Goal: Transaction & Acquisition: Obtain resource

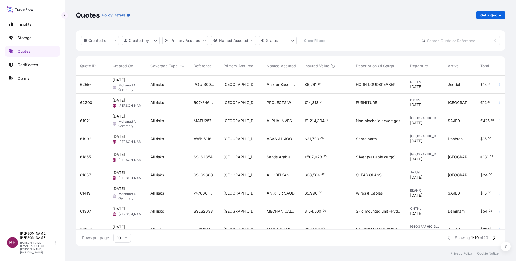
scroll to position [167, 423]
click at [488, 14] on p "Get a Quote" at bounding box center [490, 14] width 21 height 5
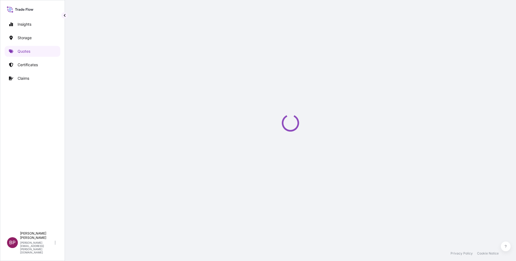
select select "Water"
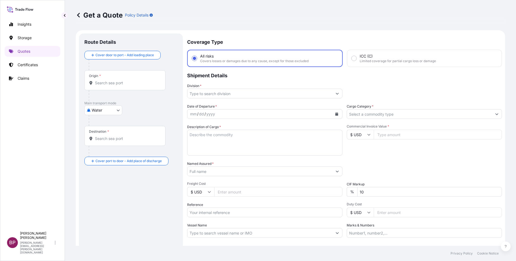
scroll to position [9, 0]
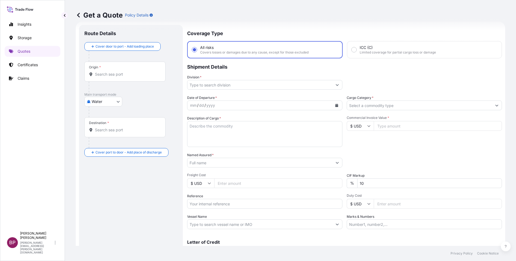
click at [384, 108] on input "Cargo Category *" at bounding box center [419, 106] width 145 height 10
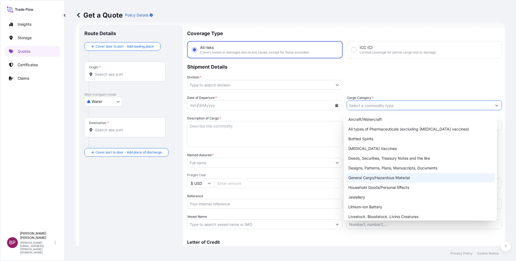
click at [378, 178] on div "General Cargo/Hazardous Material" at bounding box center [420, 178] width 148 height 10
type input "General Cargo/Hazardous Material"
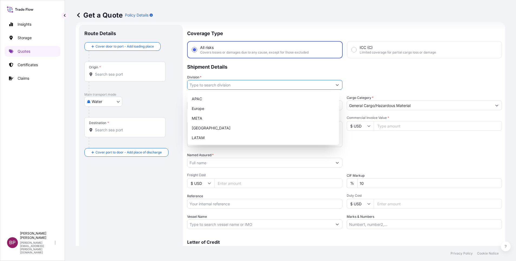
click at [335, 86] on icon "Show suggestions" at bounding box center [336, 84] width 3 height 3
click at [235, 119] on div "META" at bounding box center [263, 119] width 147 height 10
type input "META"
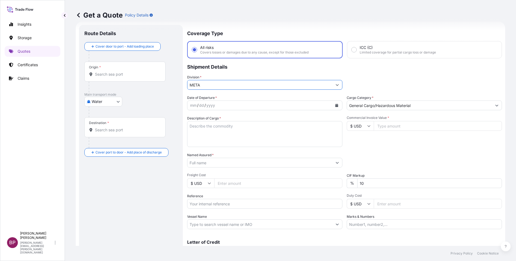
click at [399, 128] on input "Commercial Invoice Value *" at bounding box center [438, 126] width 128 height 10
paste input "150000"
type input "150000"
drag, startPoint x: 378, startPoint y: 184, endPoint x: 340, endPoint y: 175, distance: 39.6
click at [349, 183] on div "% 10" at bounding box center [424, 183] width 155 height 10
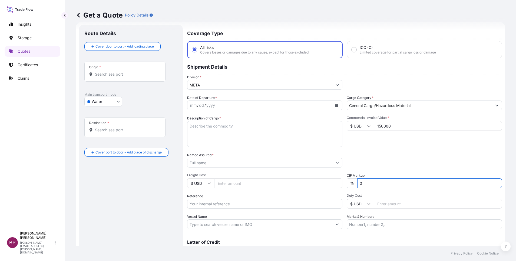
type input "0"
click at [227, 131] on textarea "Description of Cargo *" at bounding box center [264, 134] width 155 height 26
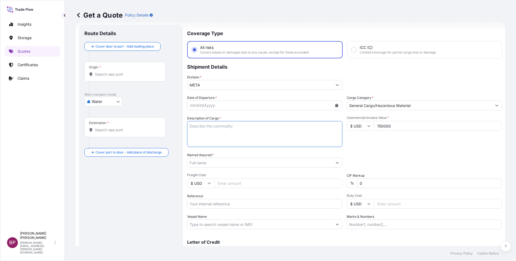
paste textarea "Full Color Led Display"
type textarea "Full Color Led Display"
click at [208, 202] on input "Reference" at bounding box center [264, 204] width 155 height 10
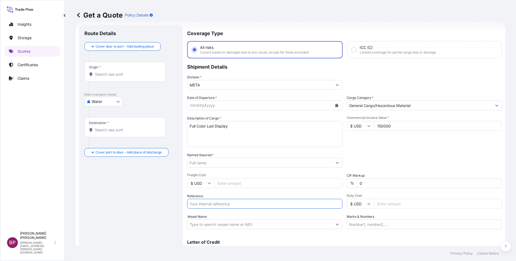
paste input "BL:HKGA67186400 SSLS2943"
type input "BL:HKGA67186400 SSLS2943"
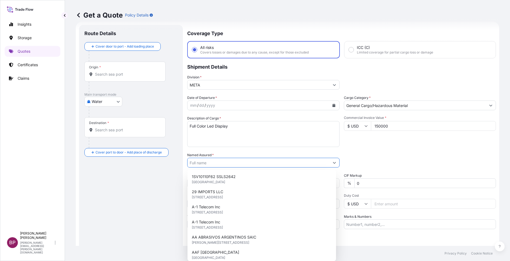
click at [225, 161] on input "Named Assured *" at bounding box center [258, 163] width 142 height 10
paste input "ENERGY PROJECTS SUPPORT COMPANY LTD"
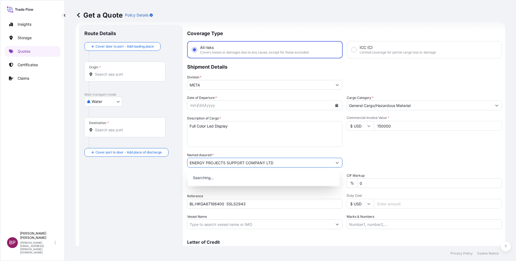
type input "ENERGY PROJECTS SUPPORT COMPANY LTD"
click at [335, 105] on icon "Calendar" at bounding box center [336, 105] width 3 height 3
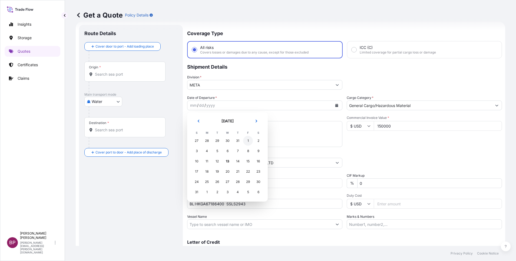
click at [248, 139] on div "1" at bounding box center [248, 141] width 10 height 10
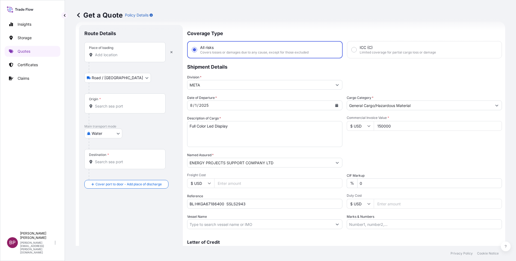
click at [116, 53] on input "Place of loading" at bounding box center [127, 54] width 64 height 5
paste input "SHEKOU"
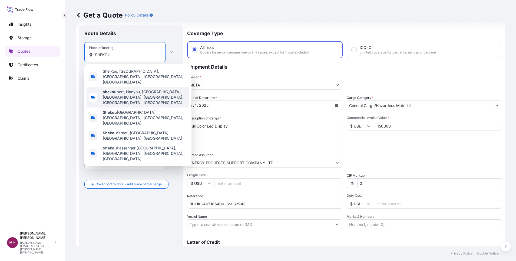
click at [139, 89] on span "shekou port, [GEOGRAPHIC_DATA], [GEOGRAPHIC_DATA], [GEOGRAPHIC_DATA], [GEOGRAPH…" at bounding box center [145, 97] width 84 height 16
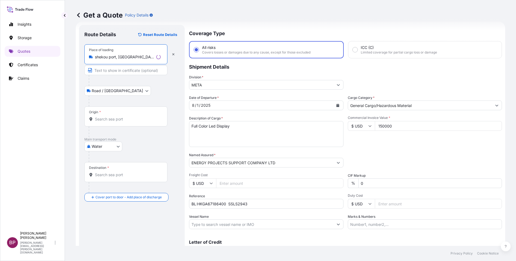
type input "shekou port, [GEOGRAPHIC_DATA], [GEOGRAPHIC_DATA], [GEOGRAPHIC_DATA], [GEOGRAPH…"
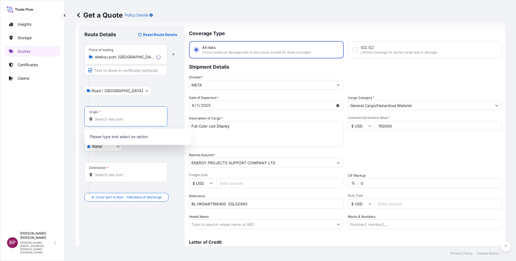
click at [126, 122] on div "Origin *" at bounding box center [125, 117] width 83 height 20
click at [126, 122] on input "Origin *" at bounding box center [128, 119] width 66 height 5
paste input "SHEKOU"
click at [153, 140] on div "CNSHK - Shekou Pt, [GEOGRAPHIC_DATA]" at bounding box center [138, 137] width 103 height 13
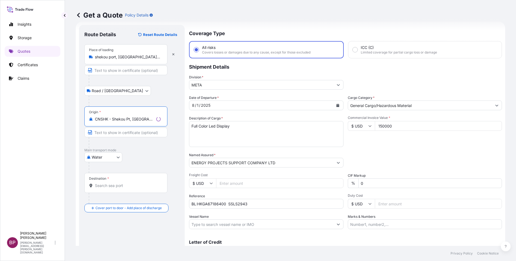
type input "CNSHK - Shekou Pt, [GEOGRAPHIC_DATA]"
click at [139, 185] on input "Destination *" at bounding box center [128, 185] width 66 height 5
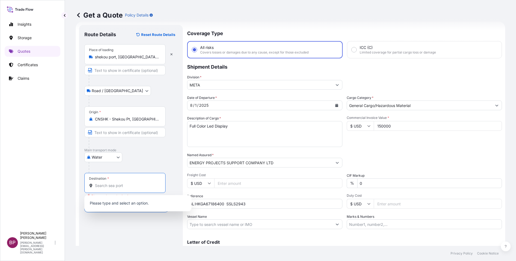
paste input "DAMMAM"
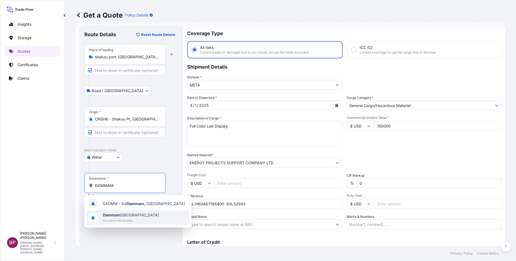
click at [141, 215] on span "Dammam [GEOGRAPHIC_DATA]" at bounding box center [131, 214] width 56 height 5
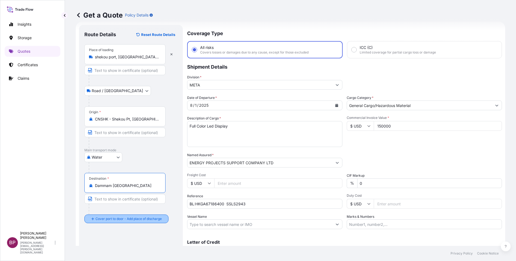
type input "Dammam [GEOGRAPHIC_DATA]"
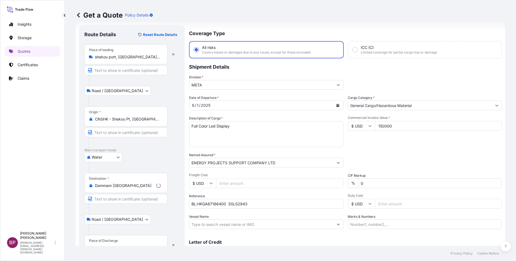
drag, startPoint x: 131, startPoint y: 246, endPoint x: 131, endPoint y: 243, distance: 3.3
click at [131, 245] on div "Get a Quote Policy Details Route Details Reset Route Details Place of loading […" at bounding box center [290, 130] width 451 height 261
drag, startPoint x: 131, startPoint y: 243, endPoint x: 131, endPoint y: 240, distance: 2.8
click at [131, 240] on div "Place of Discharge" at bounding box center [125, 245] width 83 height 20
click at [131, 245] on input "Place of Discharge" at bounding box center [128, 247] width 66 height 5
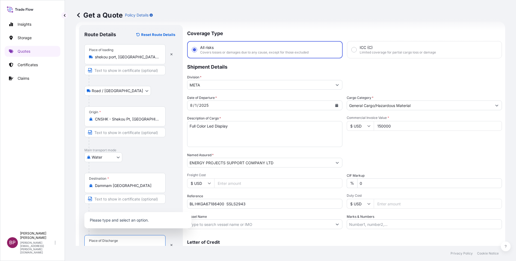
scroll to position [13, 0]
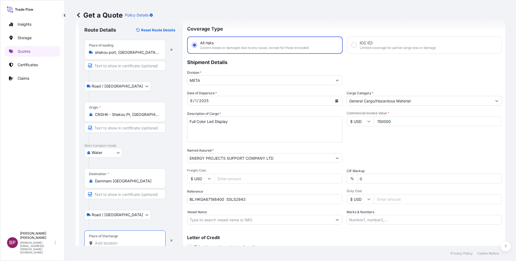
paste input "DAMMAM"
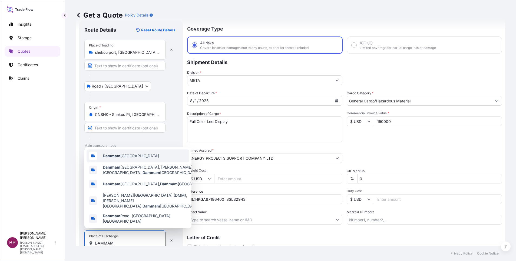
click at [140, 159] on span "Dammam [GEOGRAPHIC_DATA]" at bounding box center [131, 155] width 56 height 5
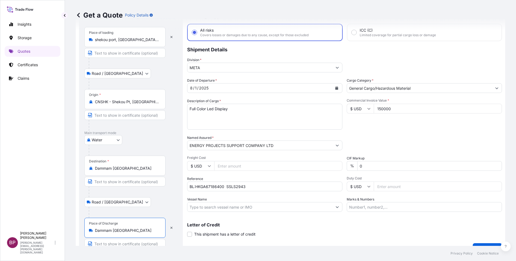
scroll to position [37, 0]
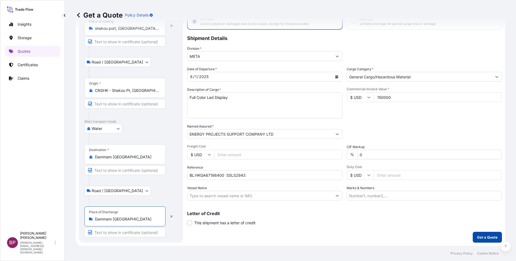
type input "Dammam [GEOGRAPHIC_DATA]"
click at [487, 237] on p "Get a Quote" at bounding box center [487, 237] width 21 height 5
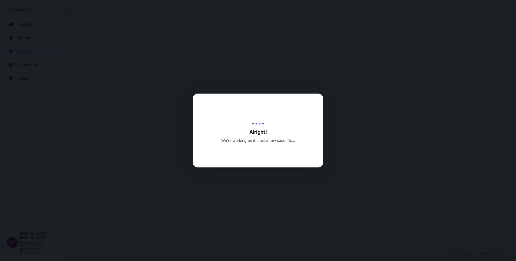
select select "Road / [GEOGRAPHIC_DATA]"
select select "Water"
select select "Road / [GEOGRAPHIC_DATA]"
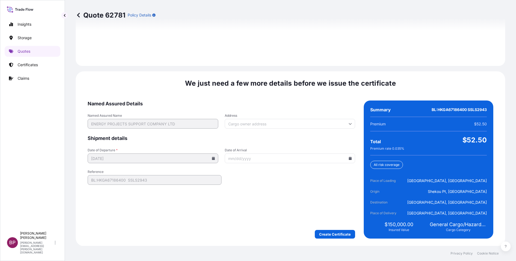
scroll to position [801, 0]
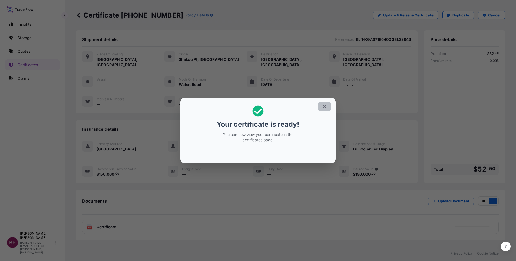
click at [323, 107] on icon "button" at bounding box center [324, 106] width 5 height 5
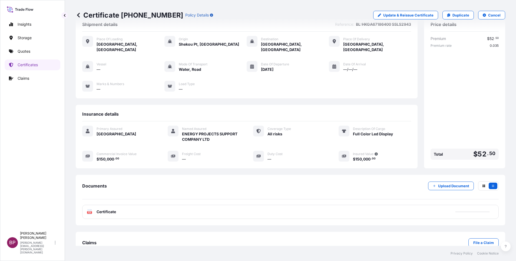
scroll to position [23, 0]
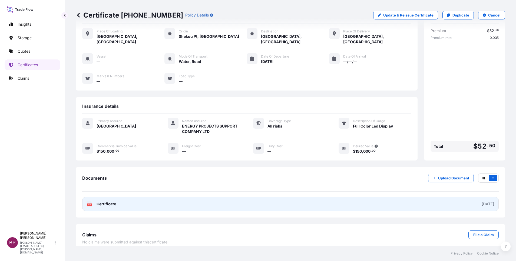
click at [105, 201] on span "Certificate" at bounding box center [106, 203] width 19 height 5
